Goal: Task Accomplishment & Management: Use online tool/utility

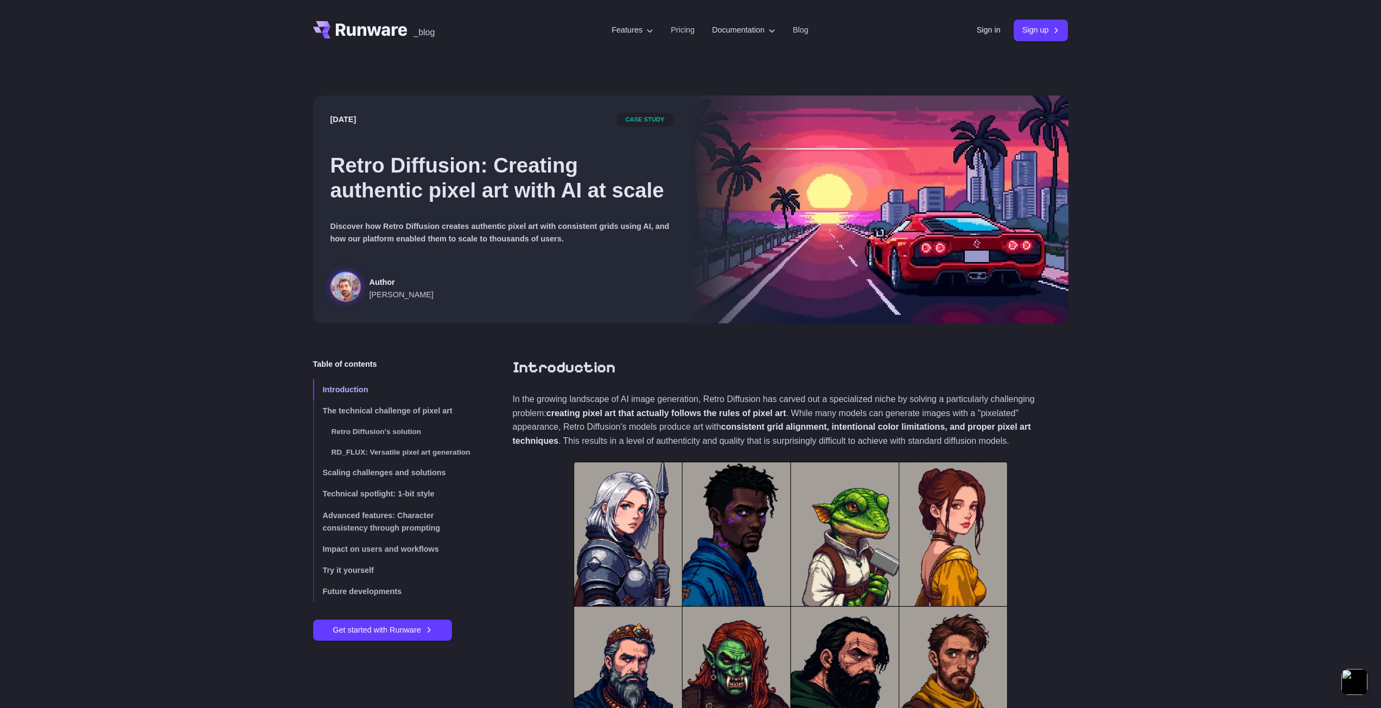
click at [442, 181] on h1 "Retro Diffusion: Creating authentic pixel art with AI at scale" at bounding box center [502, 178] width 343 height 50
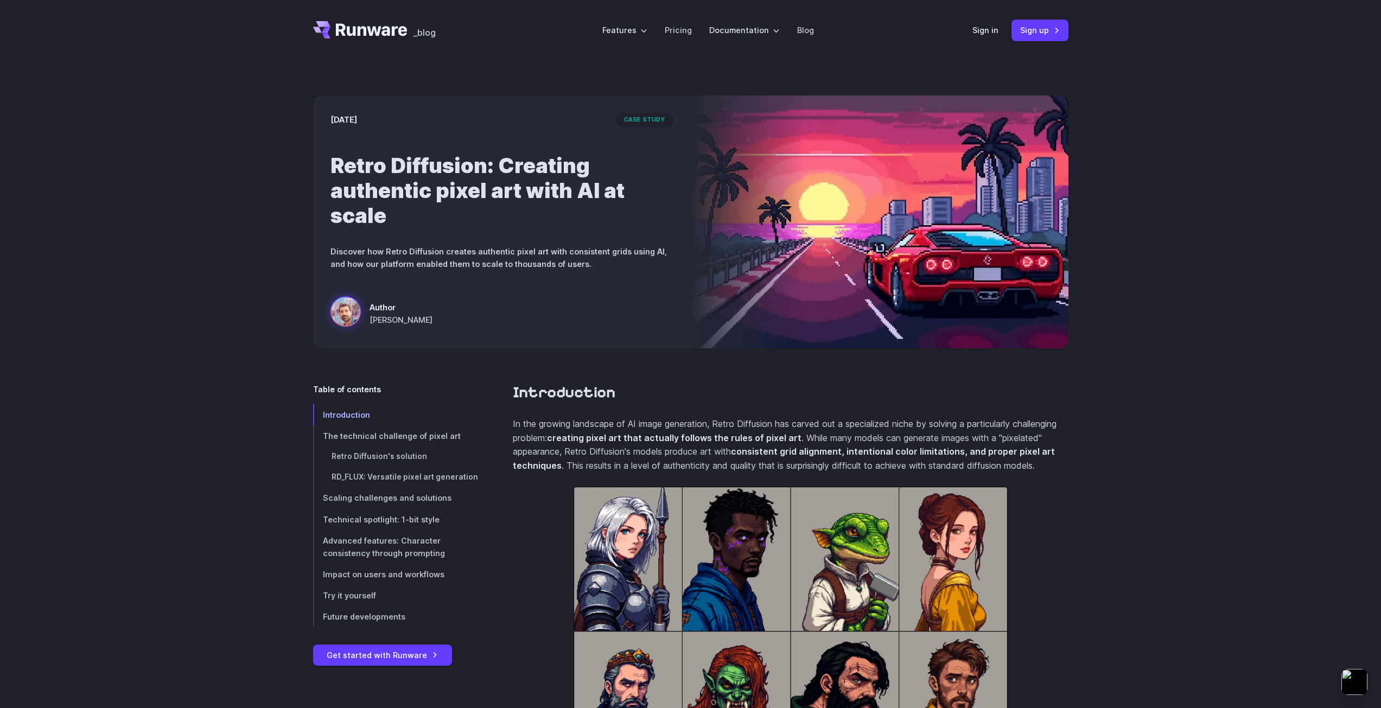
click at [641, 263] on p "Discover how Retro Diffusion creates authentic pixel art with consistent grids …" at bounding box center [502, 257] width 343 height 25
click at [418, 657] on link "Get started with Runware" at bounding box center [382, 655] width 139 height 21
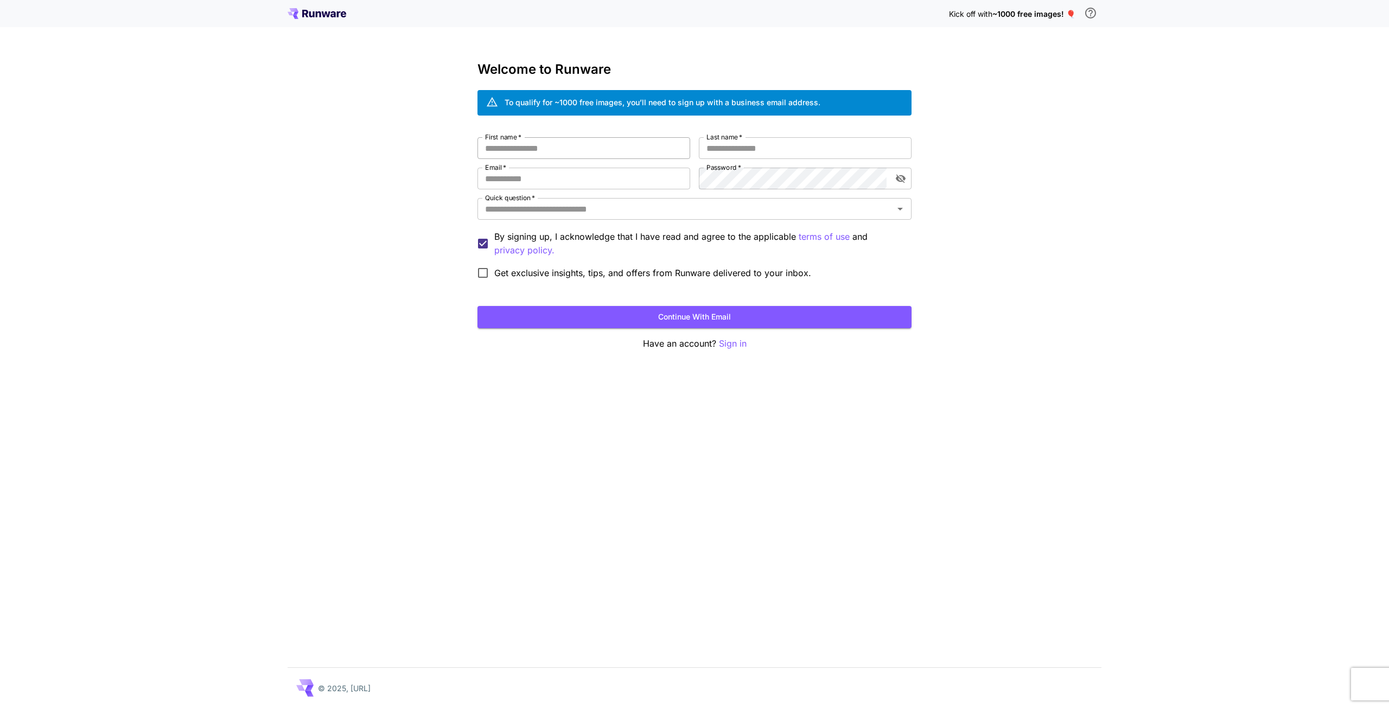
click at [585, 143] on input "First name   *" at bounding box center [584, 148] width 213 height 22
type input "*****"
type input "*******"
click at [547, 191] on div "First name   * ***** First name   * Last name   * ******* Last name   * Email  …" at bounding box center [695, 210] width 434 height 147
click at [546, 173] on input "Email   *" at bounding box center [584, 179] width 213 height 22
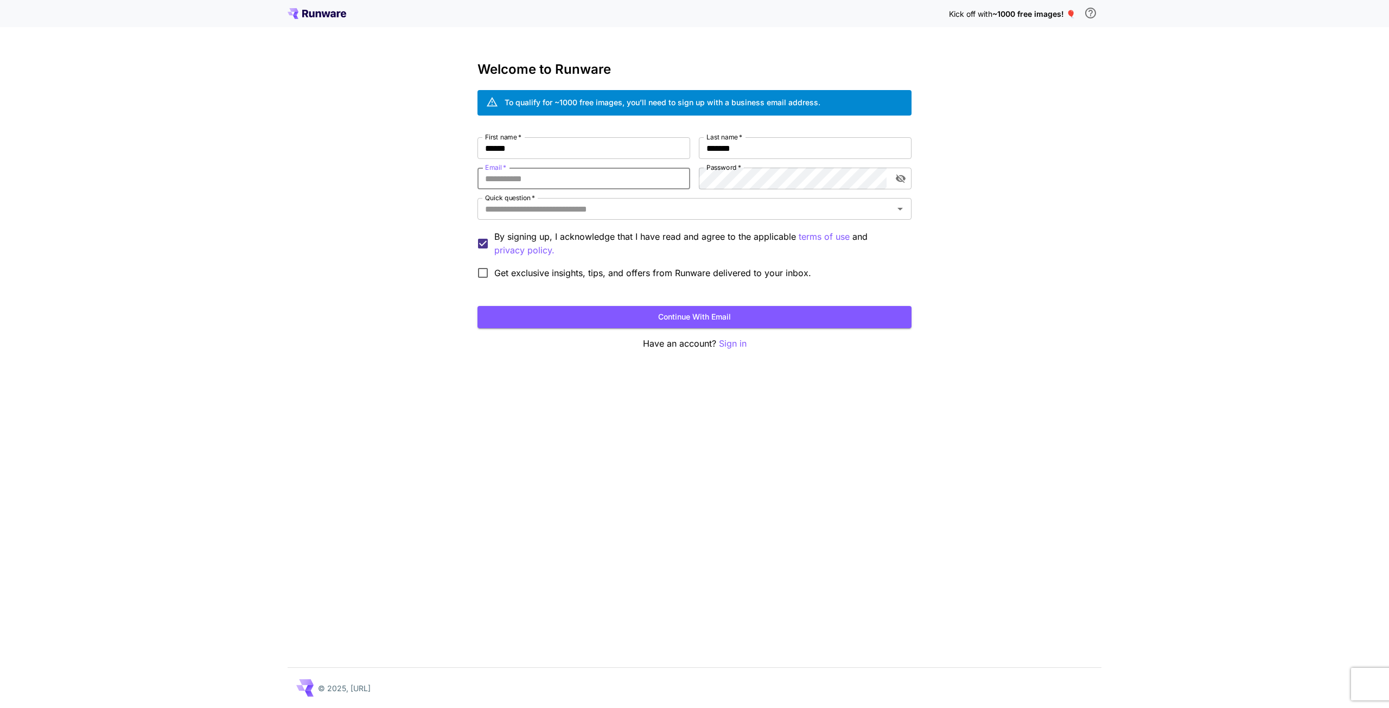
type input "**********"
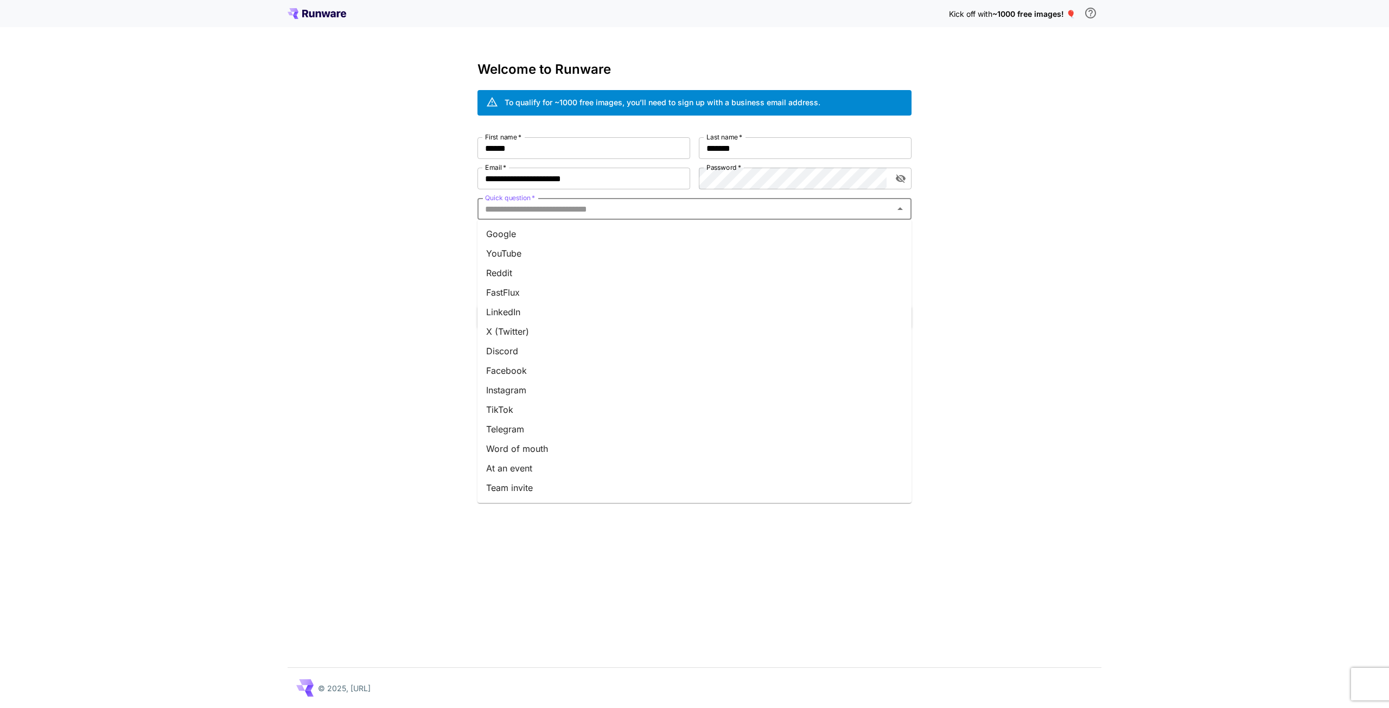
click at [657, 208] on input "Quick question   *" at bounding box center [686, 208] width 410 height 15
click at [531, 253] on li "YouTube" at bounding box center [695, 254] width 434 height 20
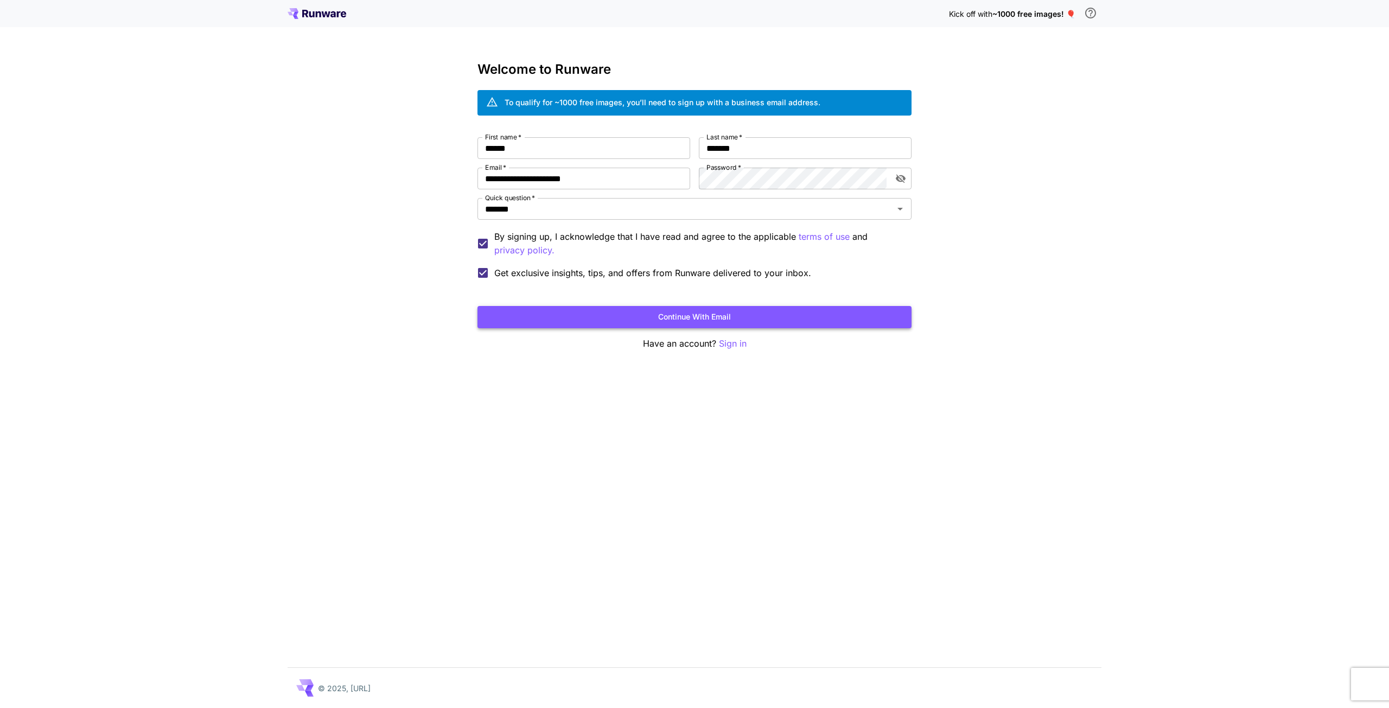
click at [619, 326] on button "Continue with email" at bounding box center [695, 317] width 434 height 22
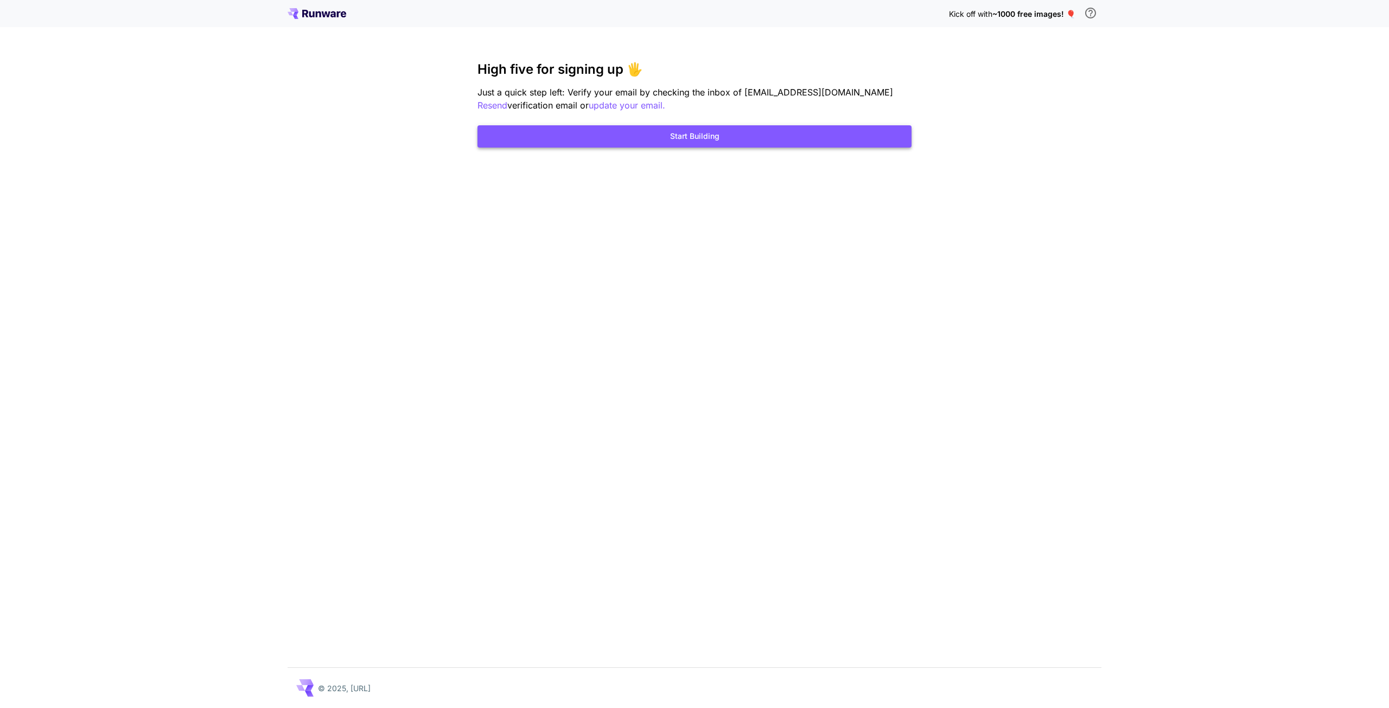
click at [670, 130] on button "Start Building" at bounding box center [695, 136] width 434 height 22
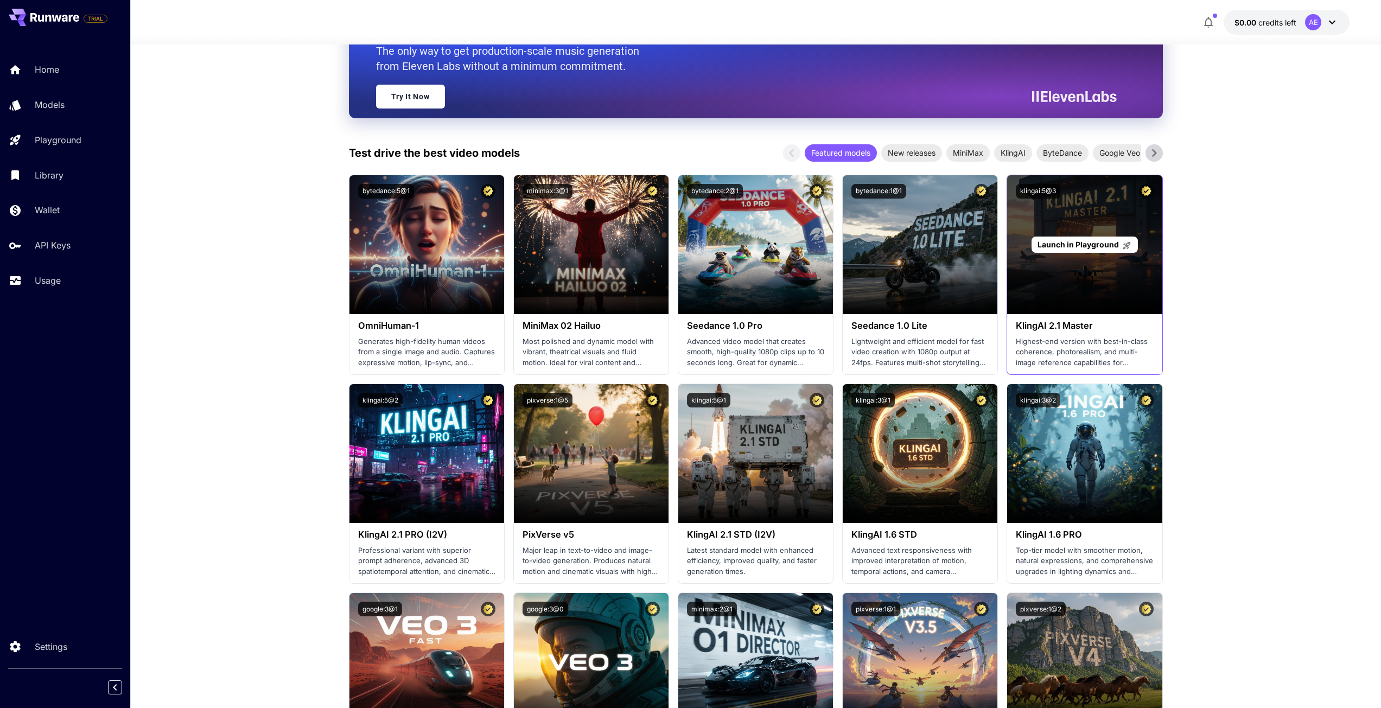
scroll to position [271, 0]
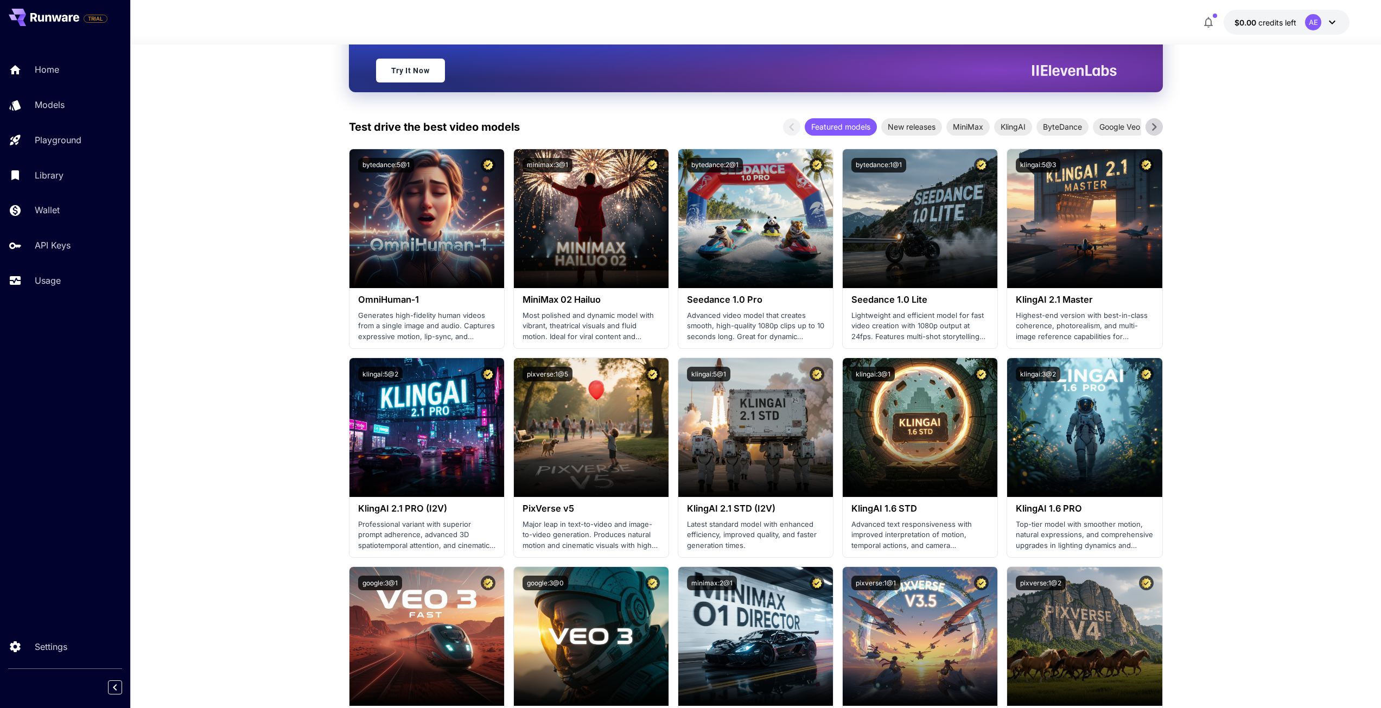
click at [1163, 124] on button at bounding box center [1154, 126] width 17 height 17
click at [1158, 124] on icon at bounding box center [1154, 127] width 16 height 16
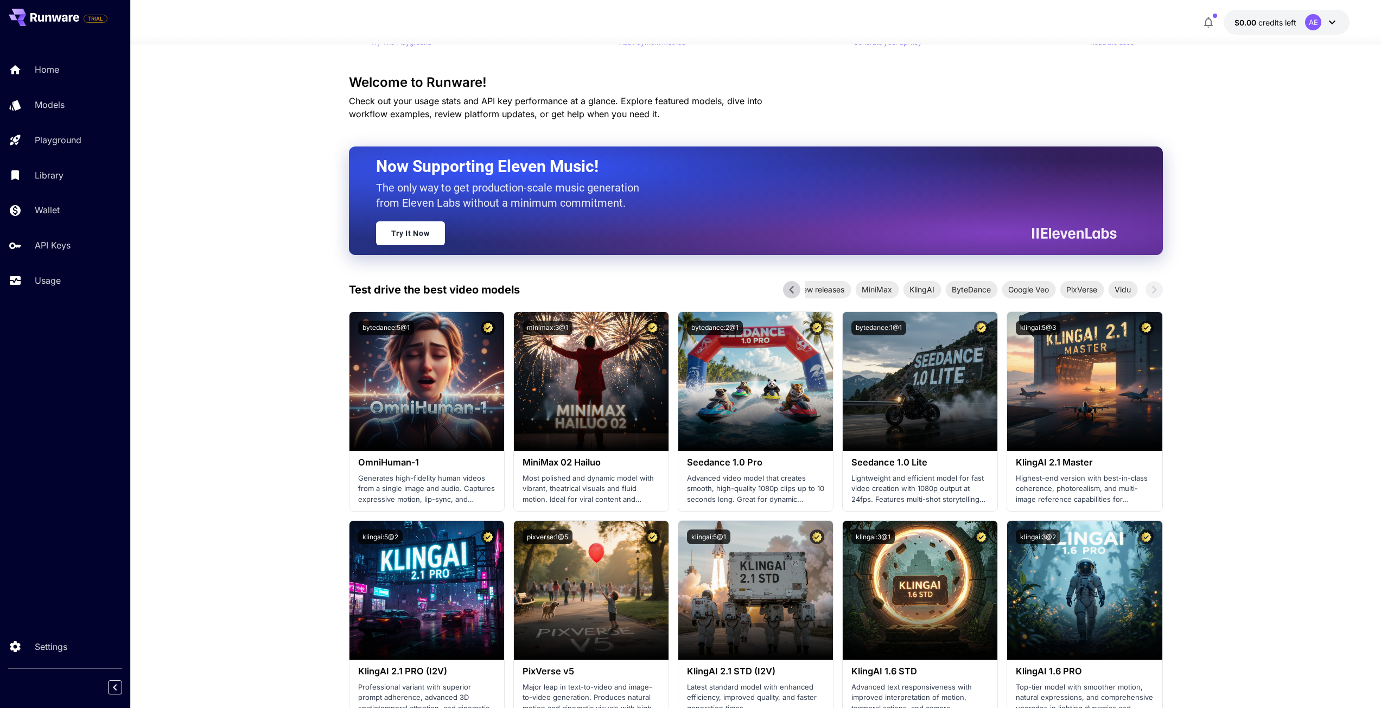
scroll to position [0, 0]
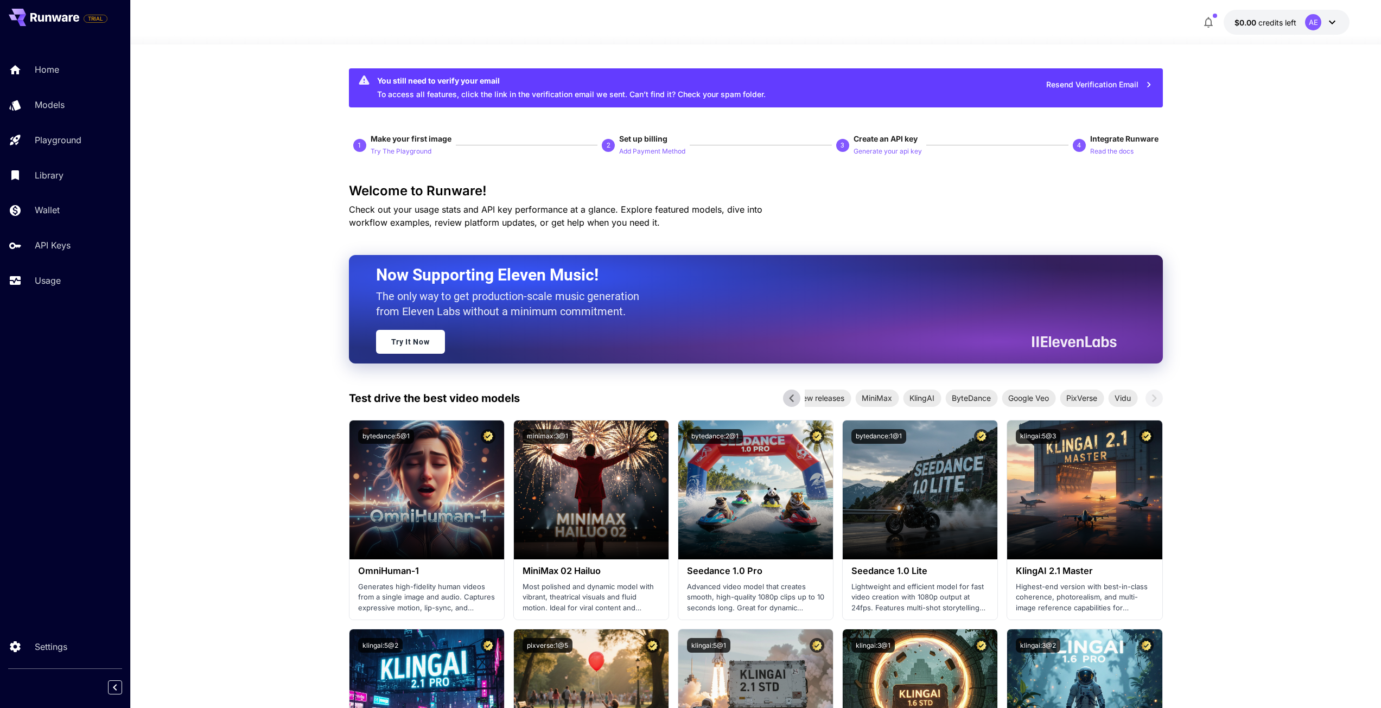
click at [455, 201] on div "Welcome to Runware! Check out your usage stats and API key performance at a gla…" at bounding box center [756, 206] width 814 height 46
click at [790, 218] on p "Check out your usage stats and API key performance at a glance. Explore feature…" at bounding box center [575, 216] width 452 height 26
click at [47, 71] on p "Home" at bounding box center [49, 69] width 24 height 13
click at [413, 156] on p "Try The Playground" at bounding box center [401, 152] width 61 height 10
